Goal: Transaction & Acquisition: Obtain resource

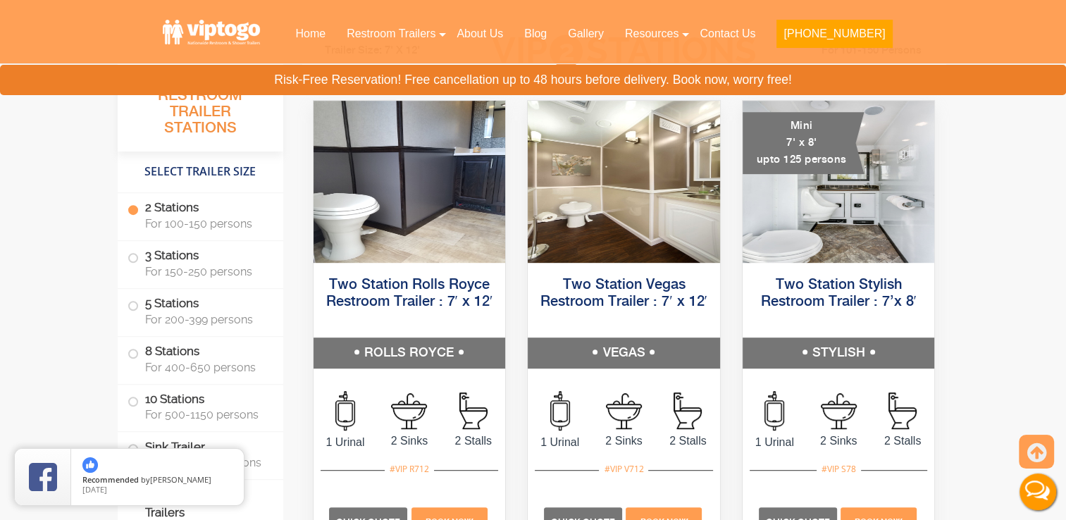
scroll to position [705, 0]
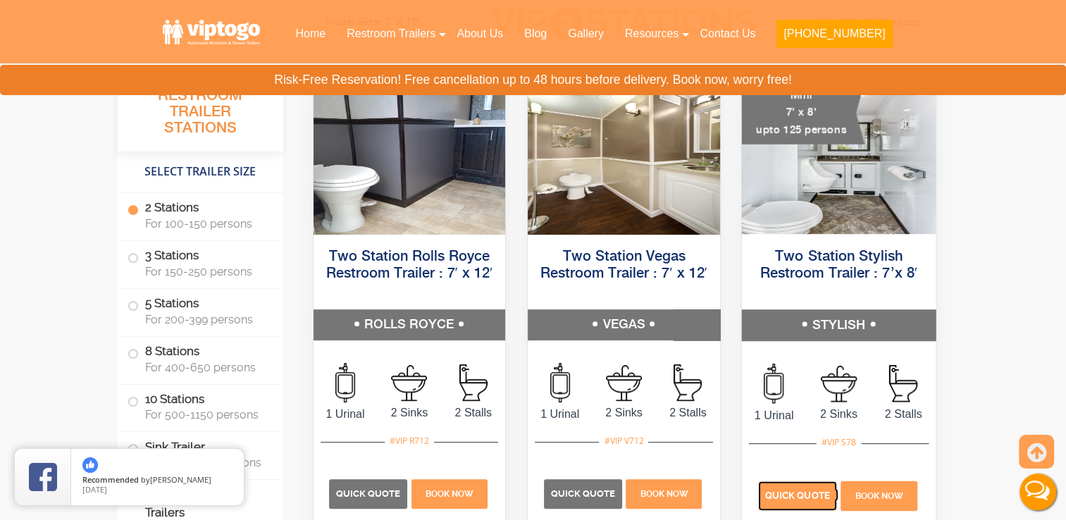
click at [803, 497] on span "Quick Quote" at bounding box center [797, 495] width 65 height 11
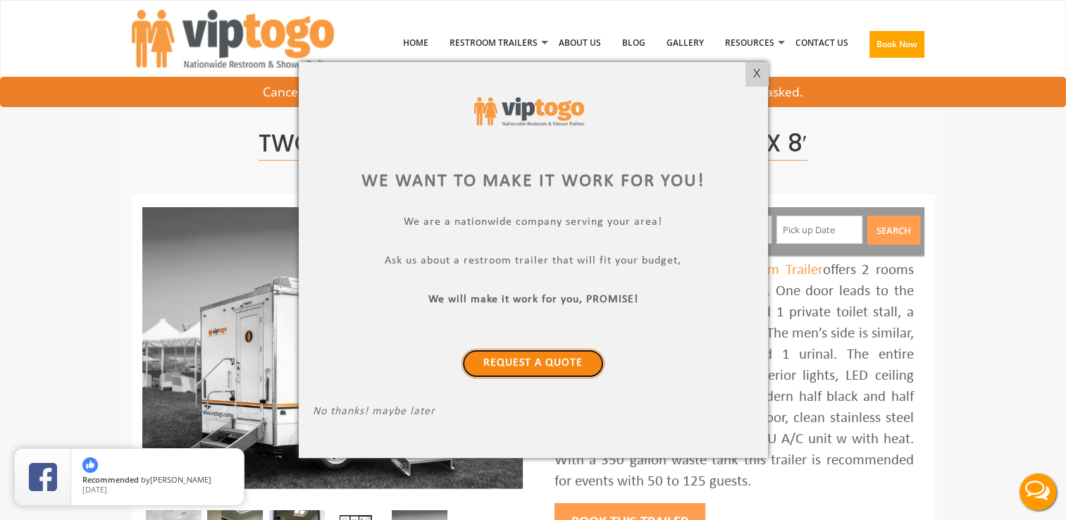
click at [530, 356] on link "Request a Quote" at bounding box center [533, 364] width 143 height 30
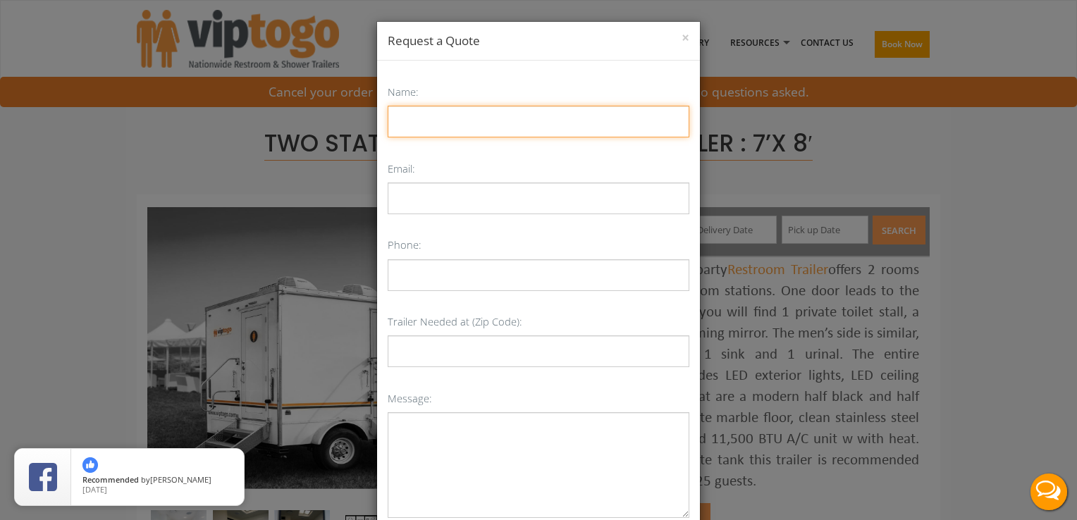
click at [442, 126] on input "Name:" at bounding box center [539, 122] width 302 height 32
type input "Kevin Gormanly"
type input "keving@johntogo.com"
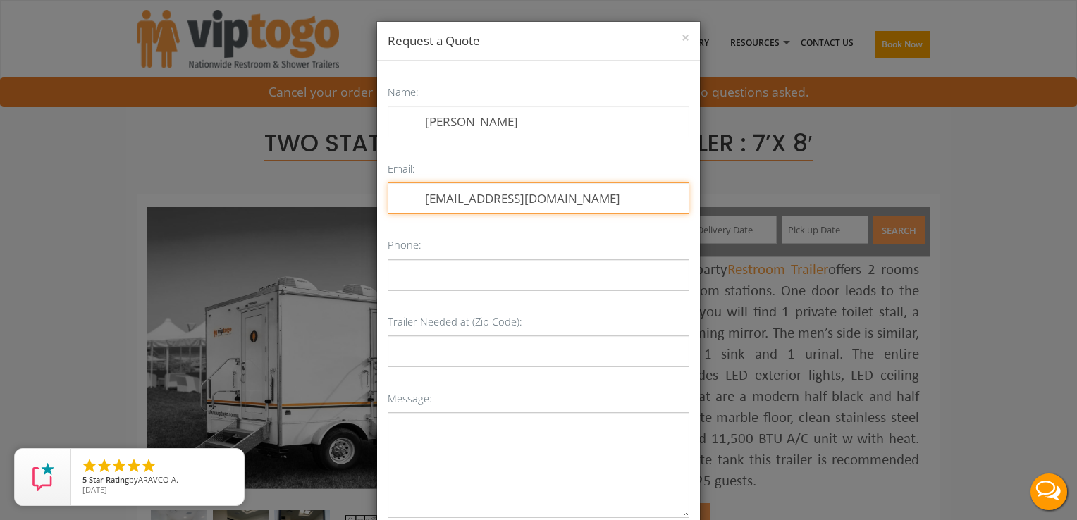
type input "7327706566"
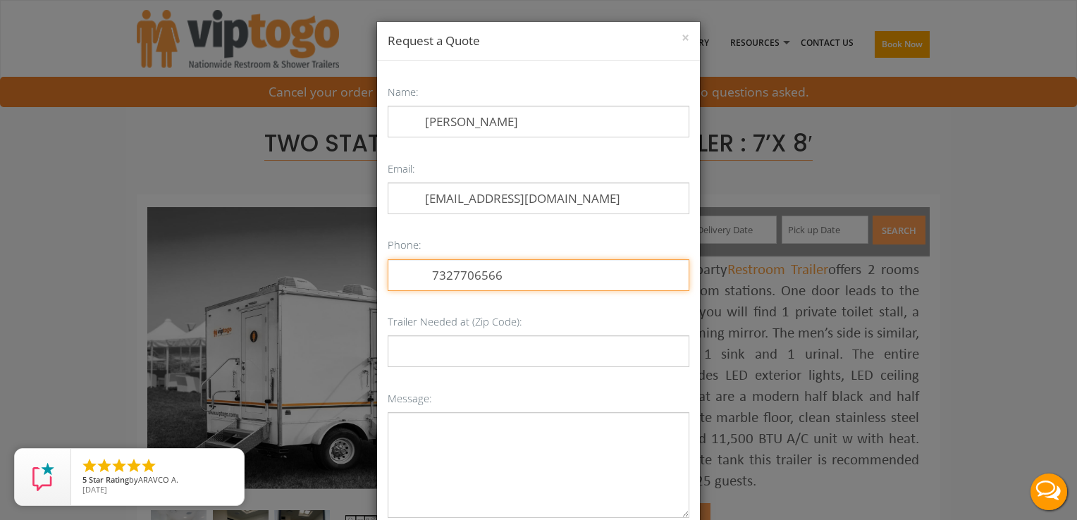
type input "07067"
click at [513, 271] on input "7327706566" at bounding box center [539, 275] width 302 height 32
type input "7"
type input "646-749-7367"
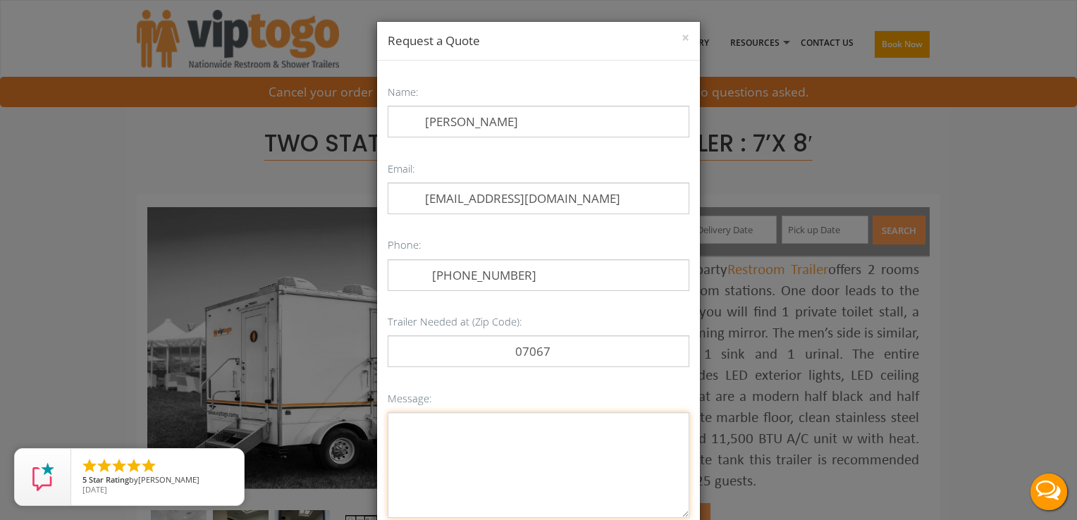
click at [408, 423] on textarea "Message:" at bounding box center [539, 465] width 302 height 106
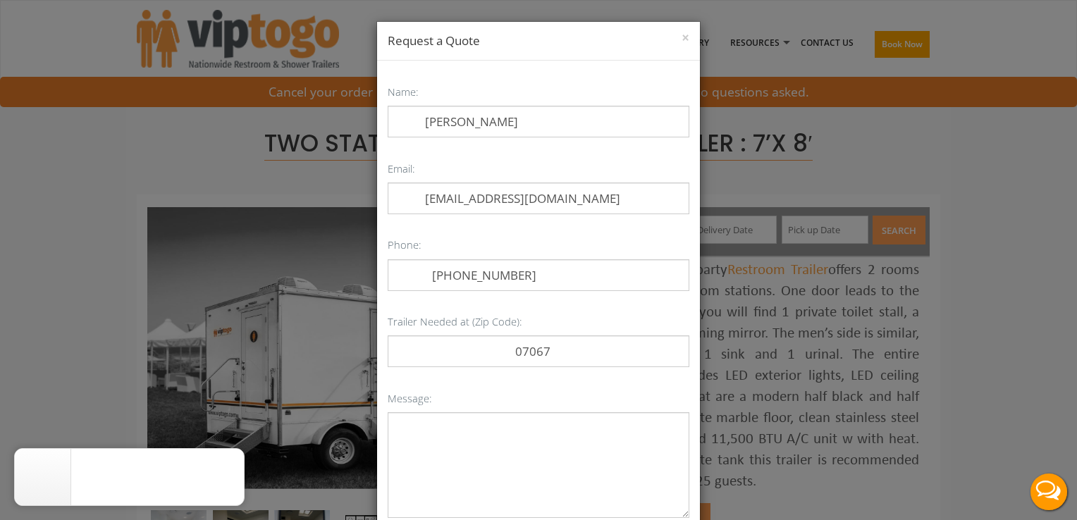
click at [805, 55] on div "× Request a Quote Name: Kevin Gormanly Email: keving@johntogo.com Phone: 646-74…" at bounding box center [538, 260] width 1077 height 520
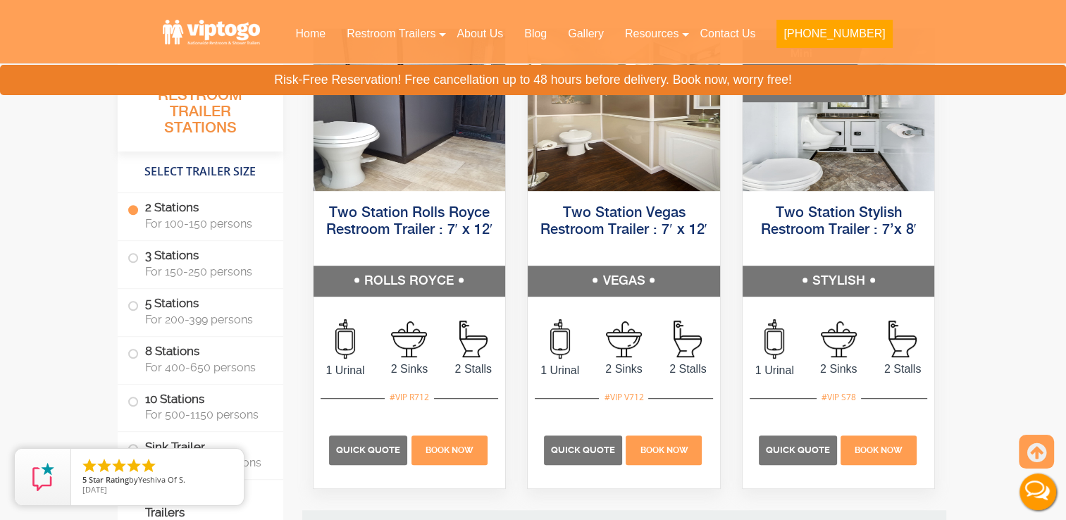
scroll to position [761, 0]
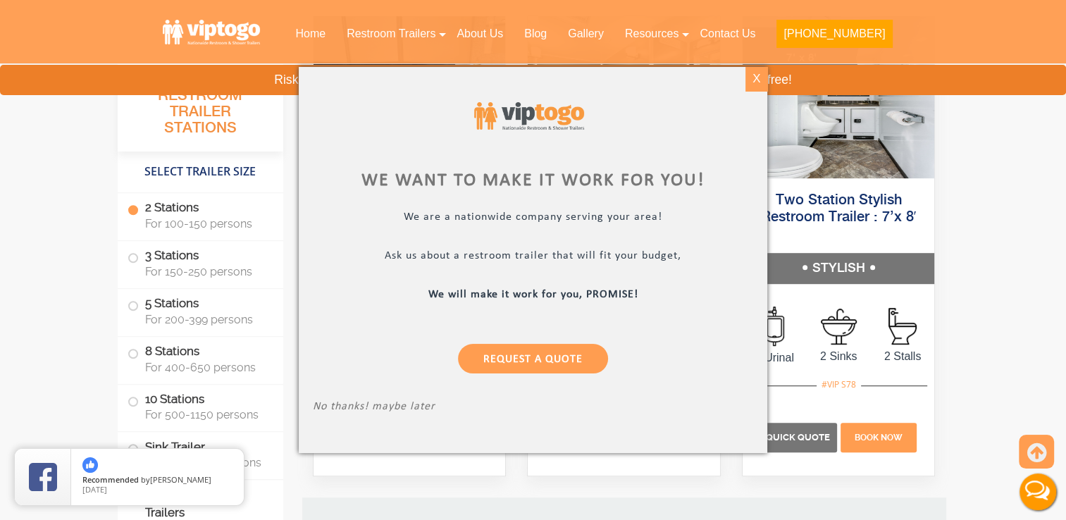
click at [754, 78] on div "X" at bounding box center [756, 79] width 22 height 24
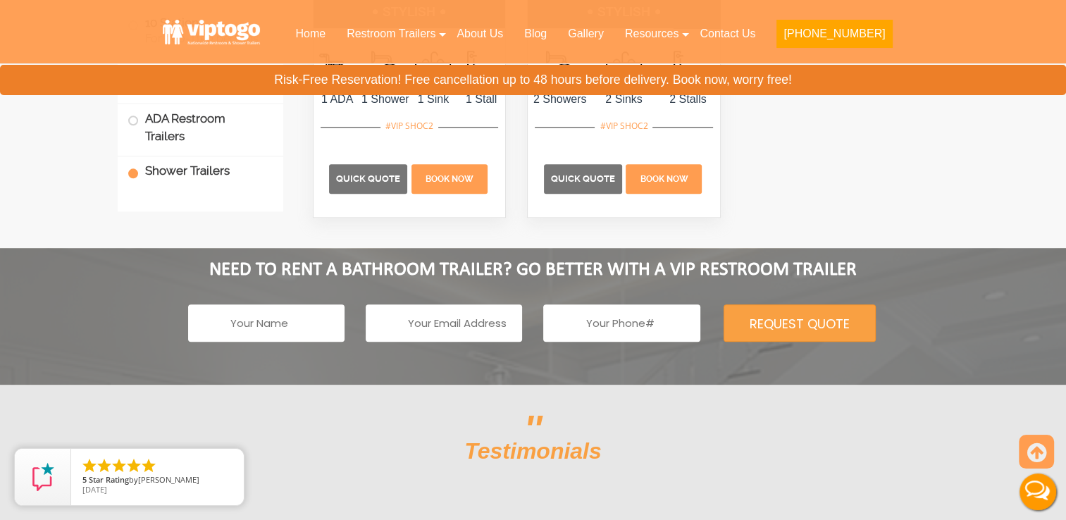
scroll to position [6821, 0]
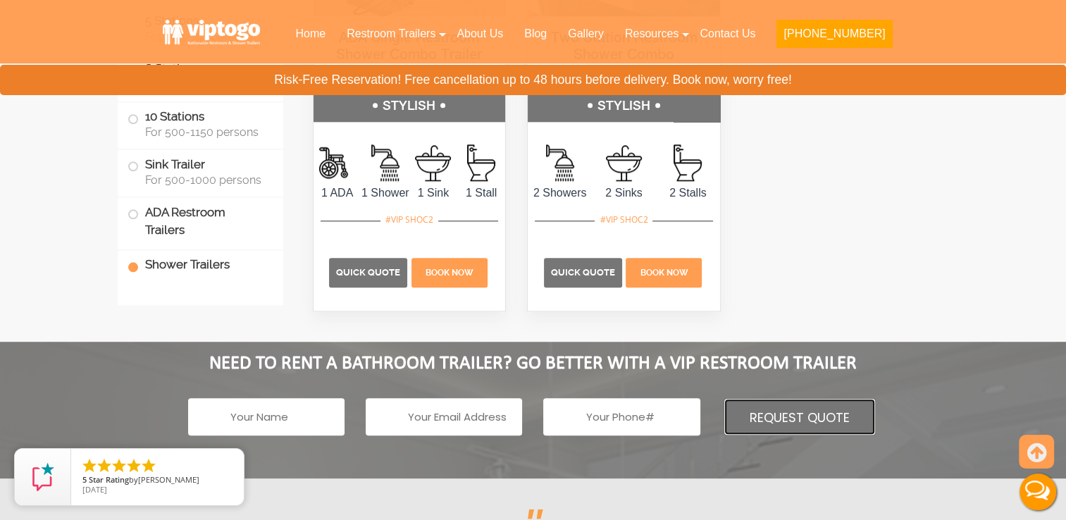
click at [804, 416] on input "REQUEST QUOTE" at bounding box center [800, 416] width 152 height 37
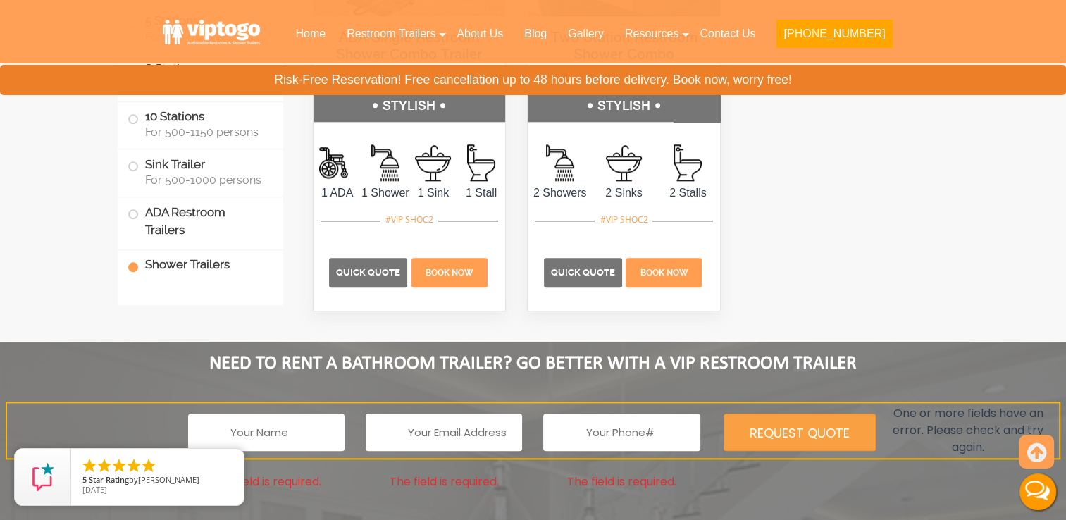
scroll to position [5447, 0]
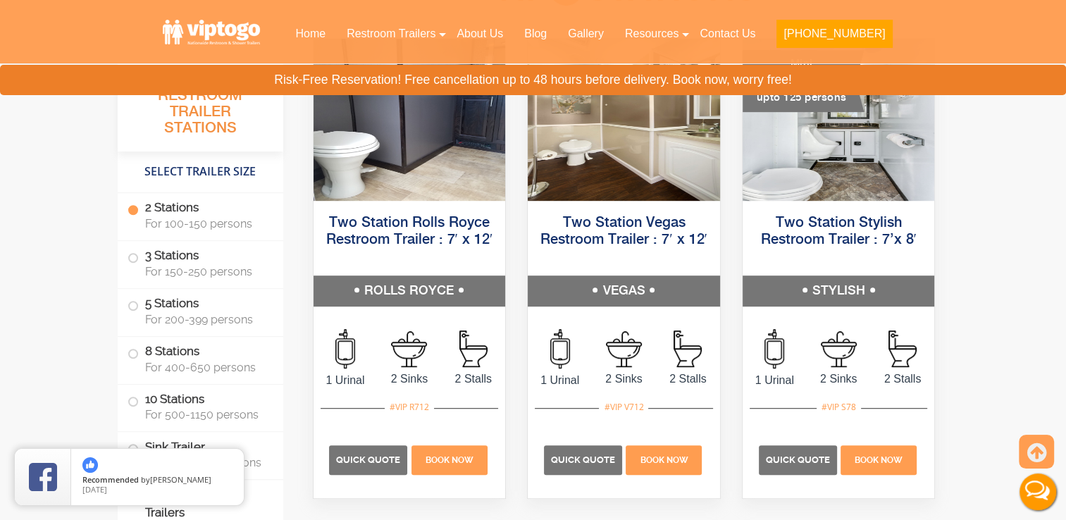
scroll to position [751, 0]
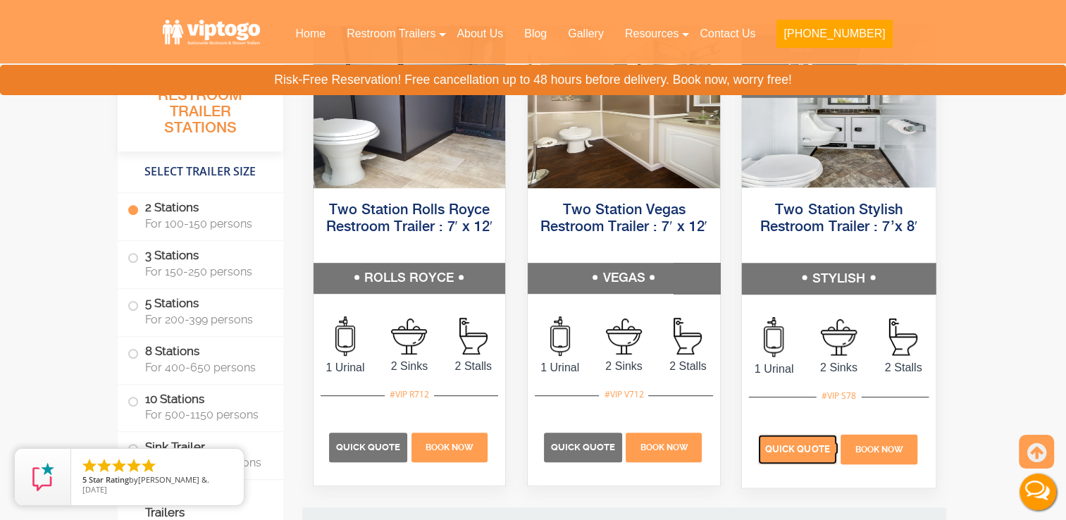
click at [806, 447] on span "Quick Quote" at bounding box center [797, 449] width 65 height 11
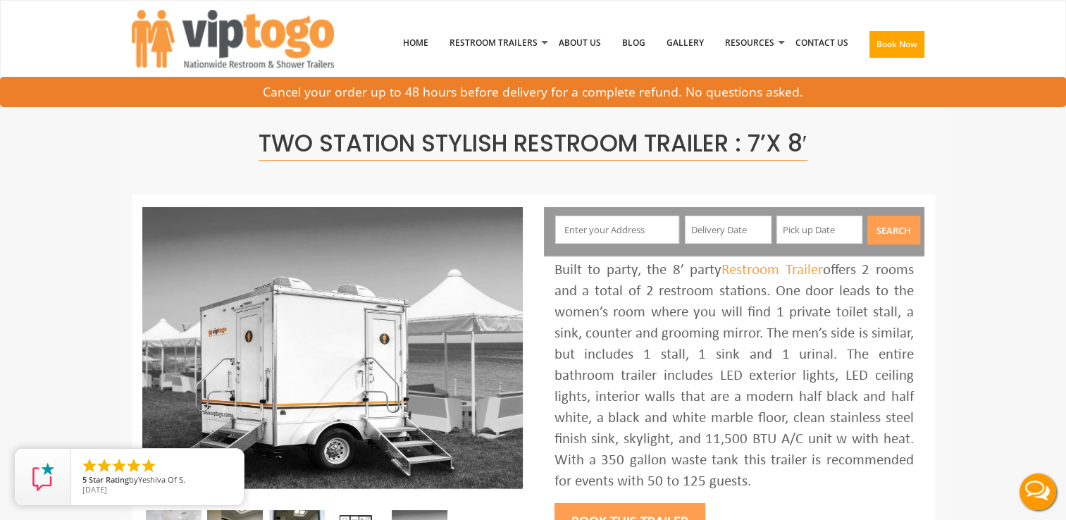
drag, startPoint x: 1034, startPoint y: 420, endPoint x: 1074, endPoint y: 463, distance: 58.8
click at [1065, 463] on html "Toggle navigation VIPTOGO Home Restroom Trailers Restroom Trailers by Type All …" at bounding box center [533, 260] width 1066 height 520
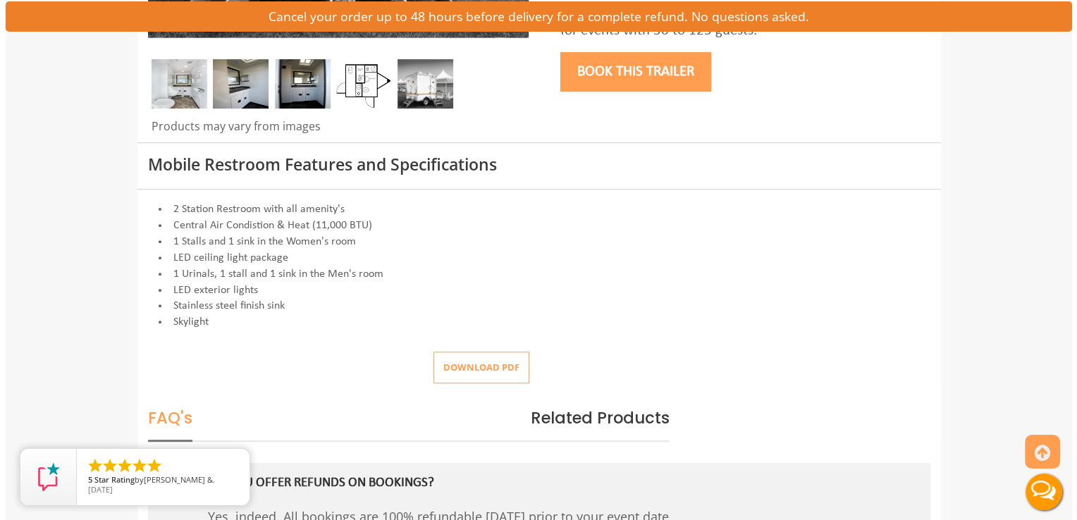
scroll to position [564, 0]
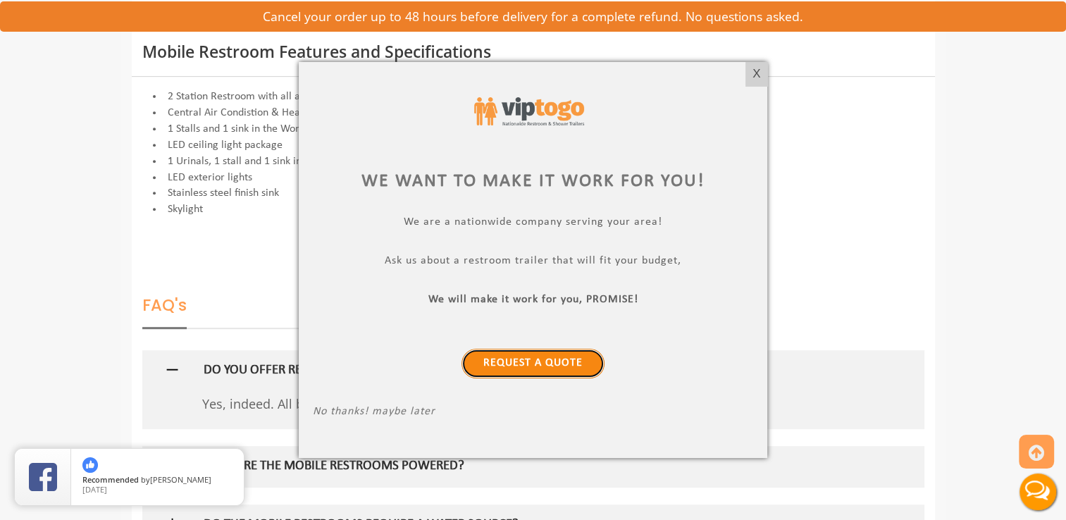
click at [528, 362] on link "Request a Quote" at bounding box center [533, 364] width 143 height 30
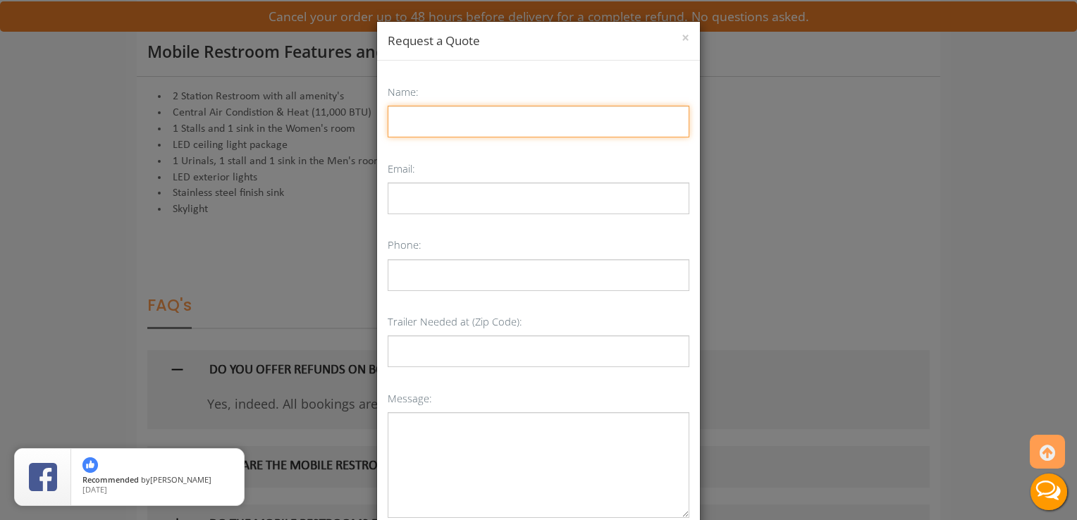
click at [449, 122] on input "Name:" at bounding box center [539, 122] width 302 height 32
type input "[PERSON_NAME]"
type input "[EMAIL_ADDRESS][DOMAIN_NAME]"
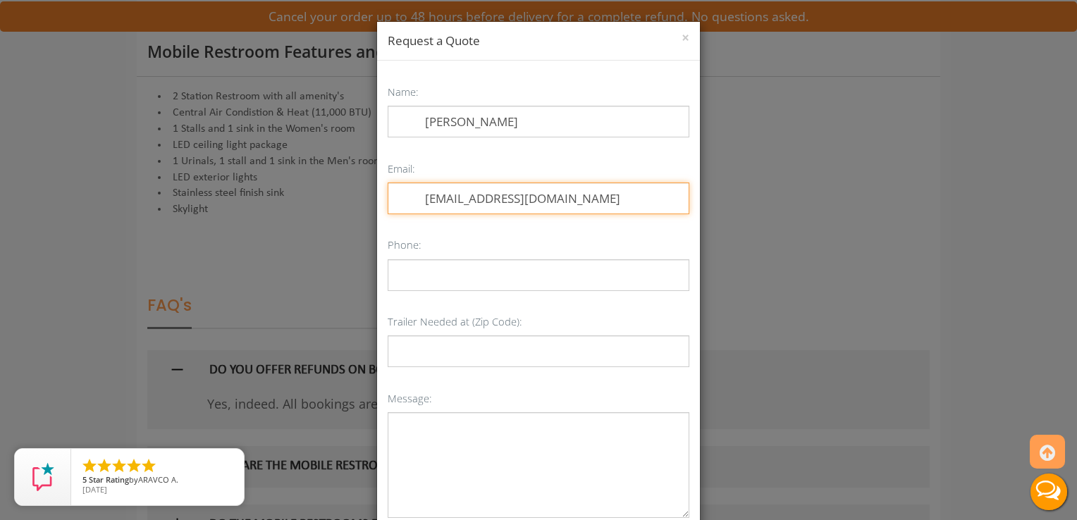
type input "[PHONE_NUMBER]"
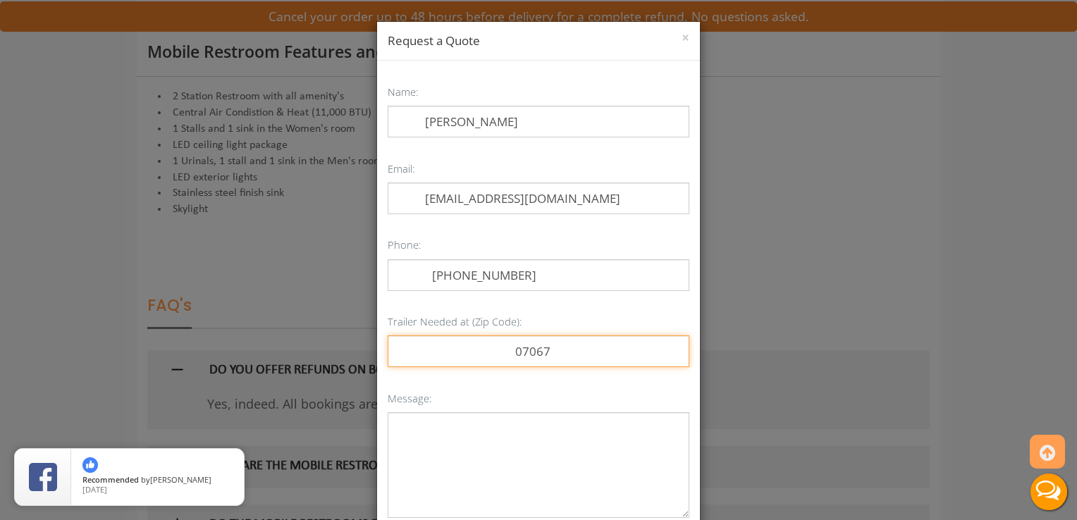
click at [576, 351] on input "07067" at bounding box center [539, 351] width 302 height 32
type input "0"
type input "10017"
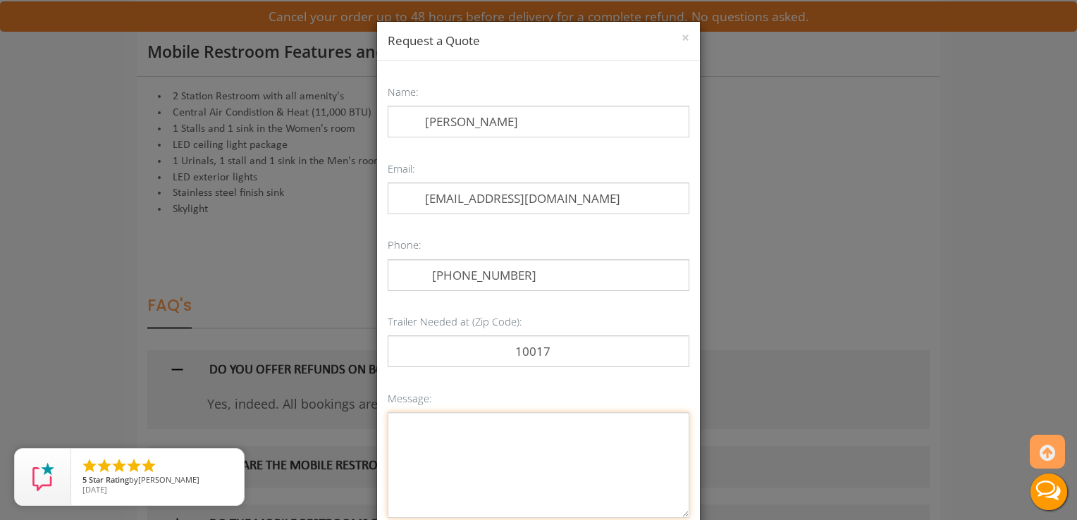
click at [514, 507] on textarea "Message:" at bounding box center [539, 465] width 302 height 106
click at [392, 435] on textarea "Message:" at bounding box center [539, 465] width 302 height 106
type textarea "V"
type textarea "VIP 2 Mini 7 x 8 VIP 3 7 x 14 Stylish"
click at [1065, 512] on button "Live Chat" at bounding box center [1048, 492] width 56 height 56
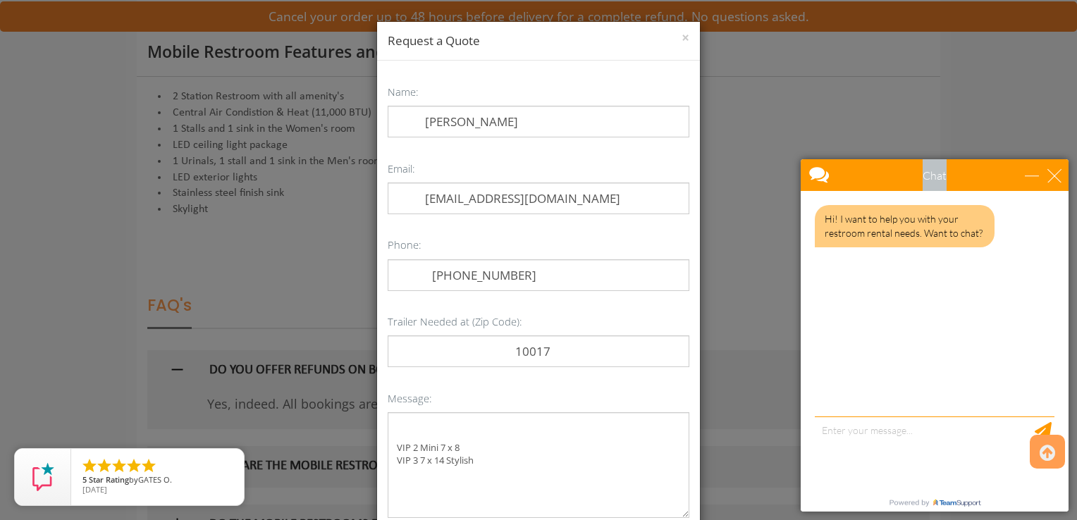
click at [1065, 425] on body "Chat Email Your Question * Email * Your Question * Hi! I want to help you with …" at bounding box center [934, 335] width 285 height 369
drag, startPoint x: 563, startPoint y: 69, endPoint x: 555, endPoint y: 23, distance: 47.1
click at [555, 23] on div "× Request a Quote Name: [PERSON_NAME] Email: [EMAIL_ADDRESS][DOMAIN_NAME] Phone…" at bounding box center [538, 311] width 324 height 581
click at [1065, 507] on body "Chat Email Your Question * Email * Your Question * Hi! I want to help you with …" at bounding box center [934, 335] width 285 height 369
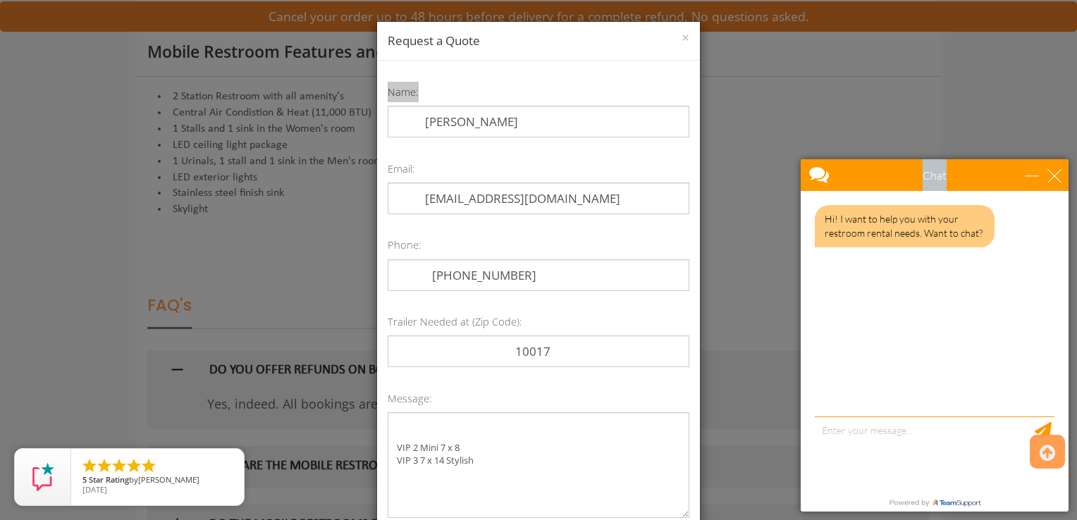
click at [1065, 507] on body "Chat Email Your Question * Email * Your Question * Hi! I want to help you with …" at bounding box center [934, 335] width 285 height 369
click at [1058, 180] on div "close" at bounding box center [1054, 175] width 14 height 14
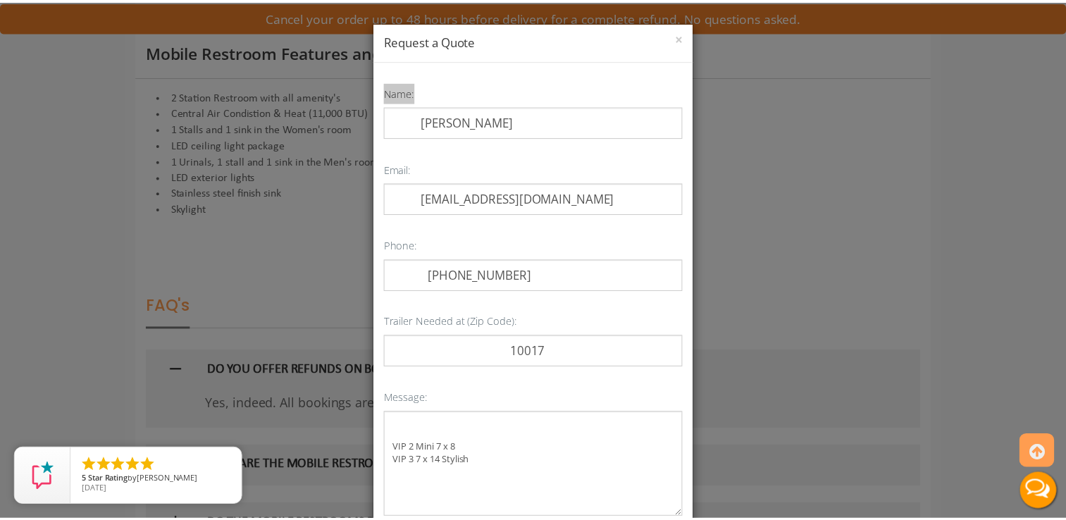
scroll to position [0, 0]
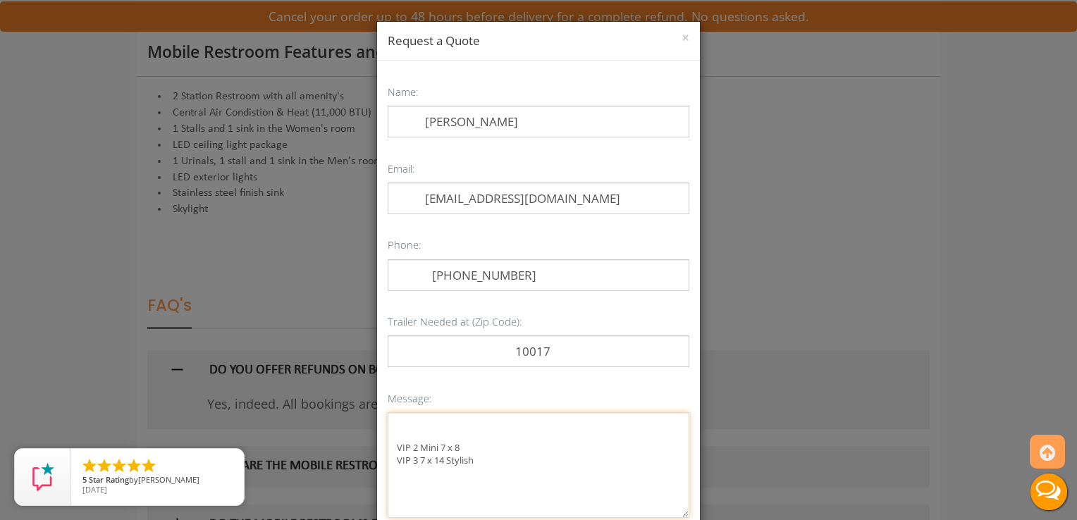
click at [598, 491] on textarea "VIP 2 Mini 7 x 8 VIP 3 7 x 14 Stylish" at bounding box center [539, 465] width 302 height 106
click at [1065, 511] on button "Live Chat" at bounding box center [1048, 492] width 56 height 56
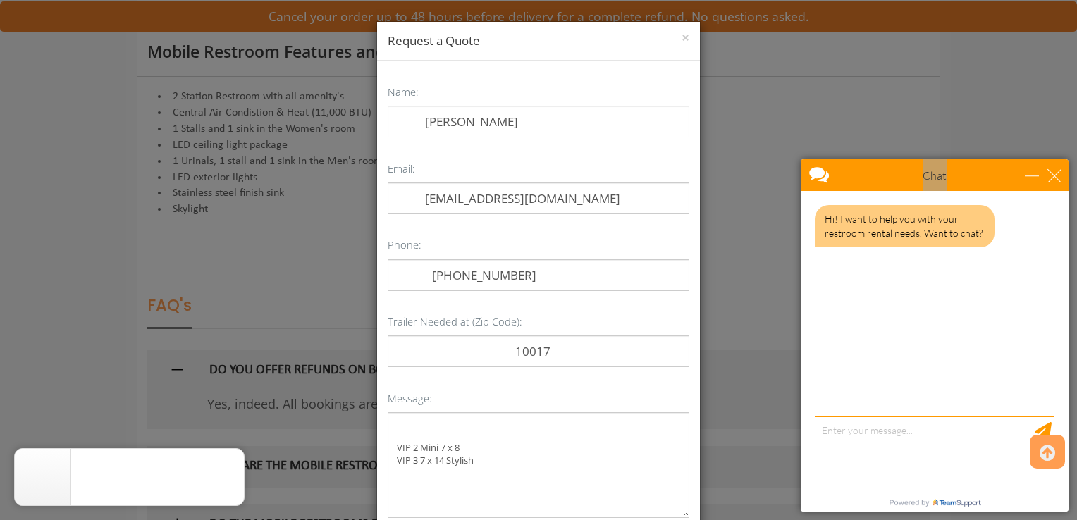
click at [753, 396] on div "× Request a Quote Name: [PERSON_NAME] Email: [EMAIL_ADDRESS][DOMAIN_NAME] Phone…" at bounding box center [538, 260] width 1077 height 520
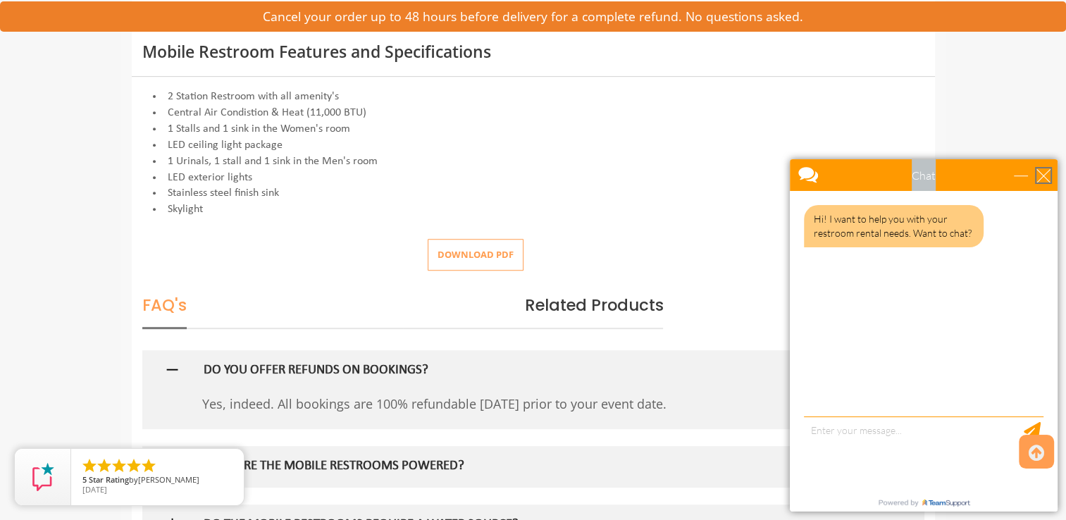
click at [1044, 175] on div "close" at bounding box center [1043, 175] width 14 height 14
